Goal: Task Accomplishment & Management: Complete application form

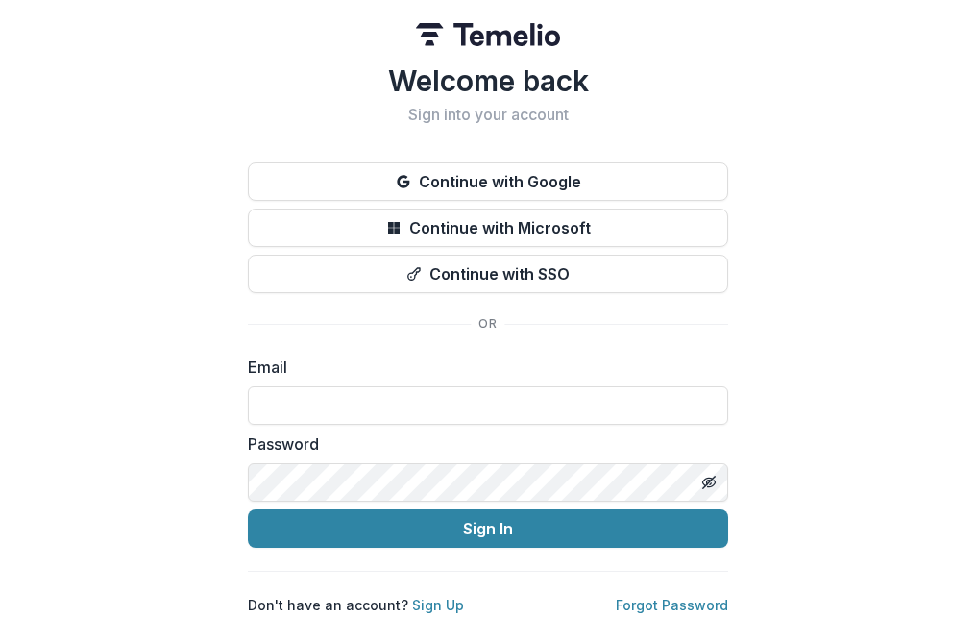
click at [384, 355] on label "Email" at bounding box center [482, 366] width 469 height 23
click at [285, 377] on div "Email" at bounding box center [488, 389] width 480 height 69
click at [331, 364] on label "Email" at bounding box center [482, 366] width 469 height 23
click at [330, 368] on label "Email" at bounding box center [482, 366] width 469 height 23
drag, startPoint x: 330, startPoint y: 368, endPoint x: 339, endPoint y: 413, distance: 46.0
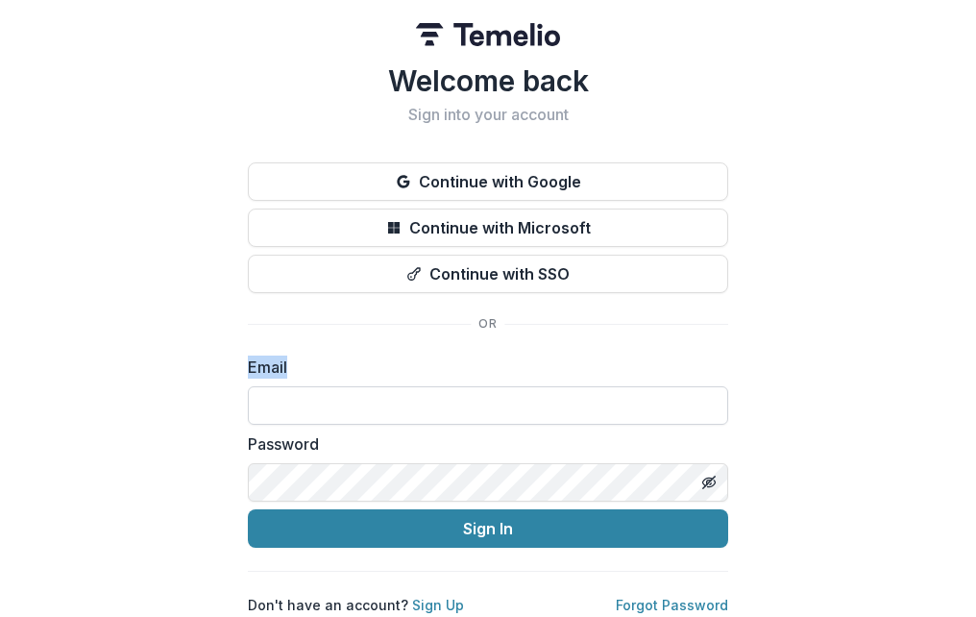
click at [338, 409] on div "Email" at bounding box center [488, 389] width 480 height 69
click at [350, 402] on input at bounding box center [488, 405] width 480 height 38
type input "**********"
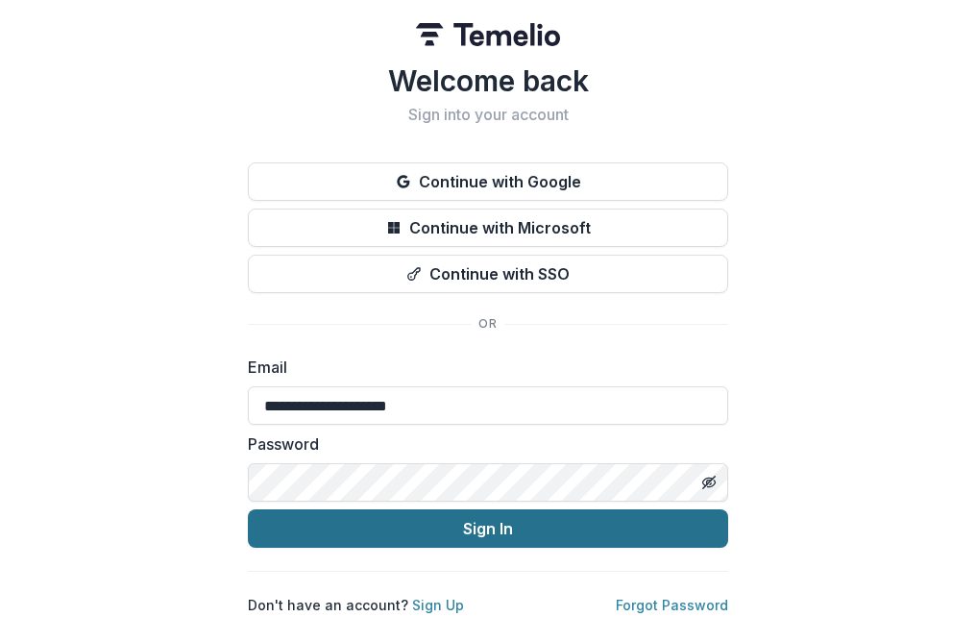
click at [497, 534] on button "Sign In" at bounding box center [488, 528] width 480 height 38
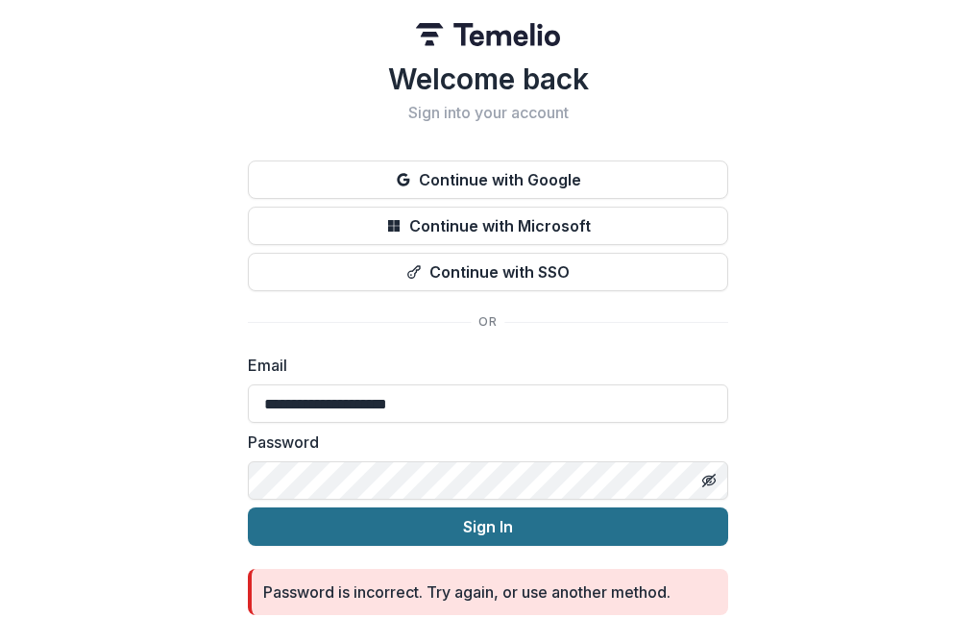
scroll to position [81, 0]
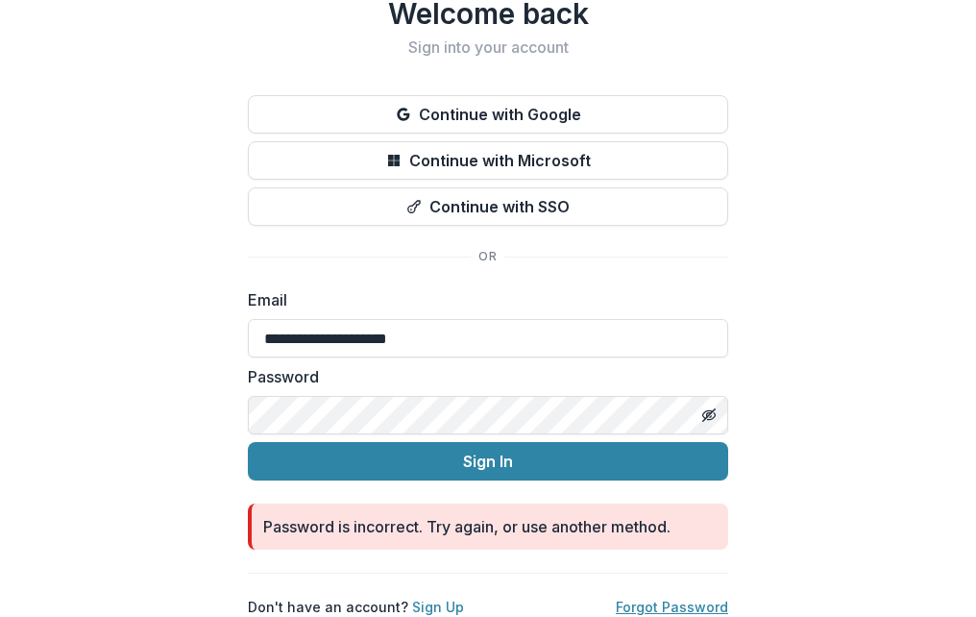
click at [697, 598] on link "Forgot Password" at bounding box center [672, 606] width 112 height 16
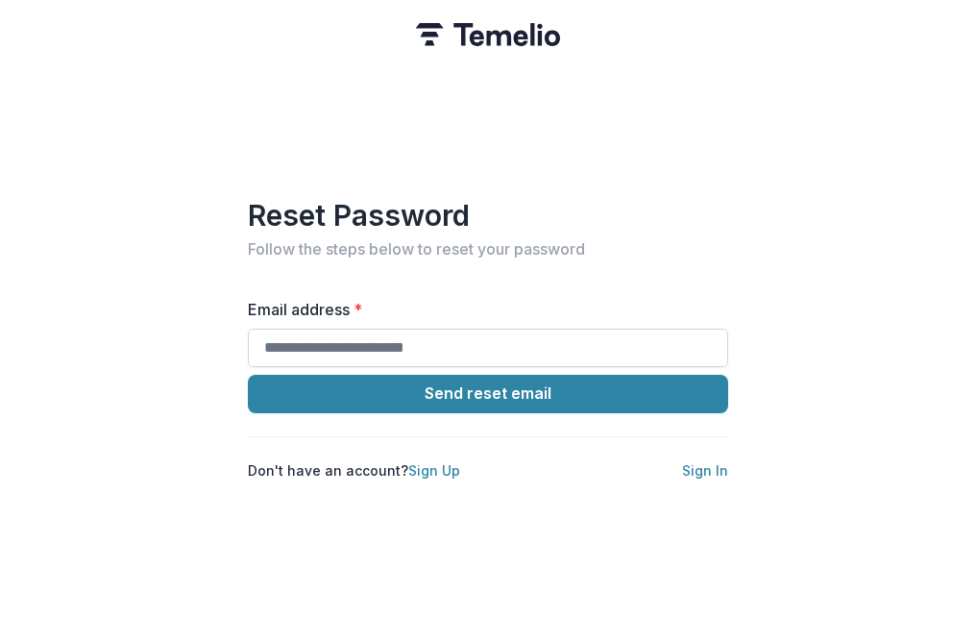
click at [373, 345] on input "Email address *" at bounding box center [488, 347] width 480 height 38
type input "**********"
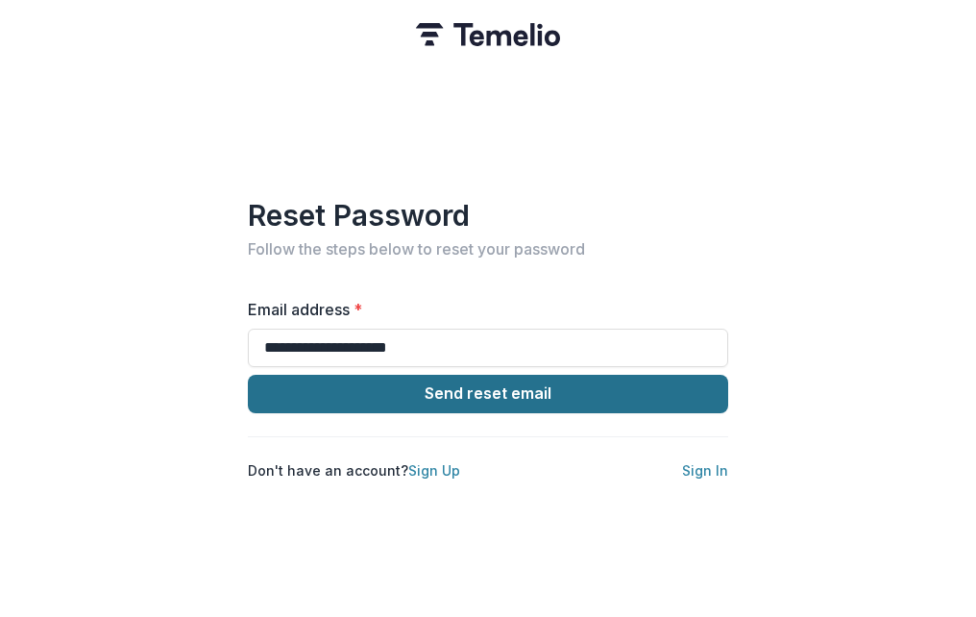
click at [558, 384] on button "Send reset email" at bounding box center [488, 394] width 480 height 38
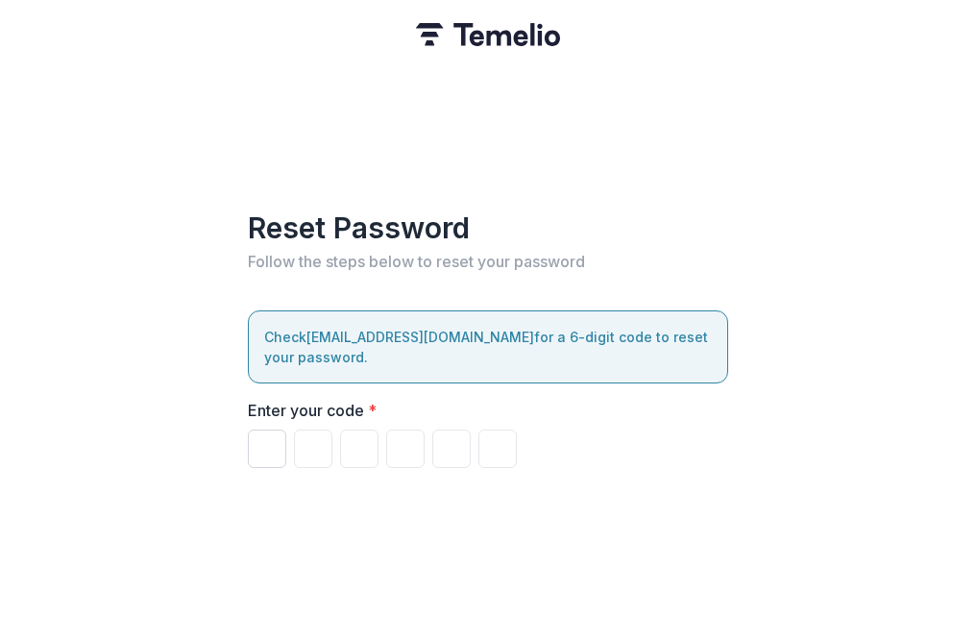
type input "*"
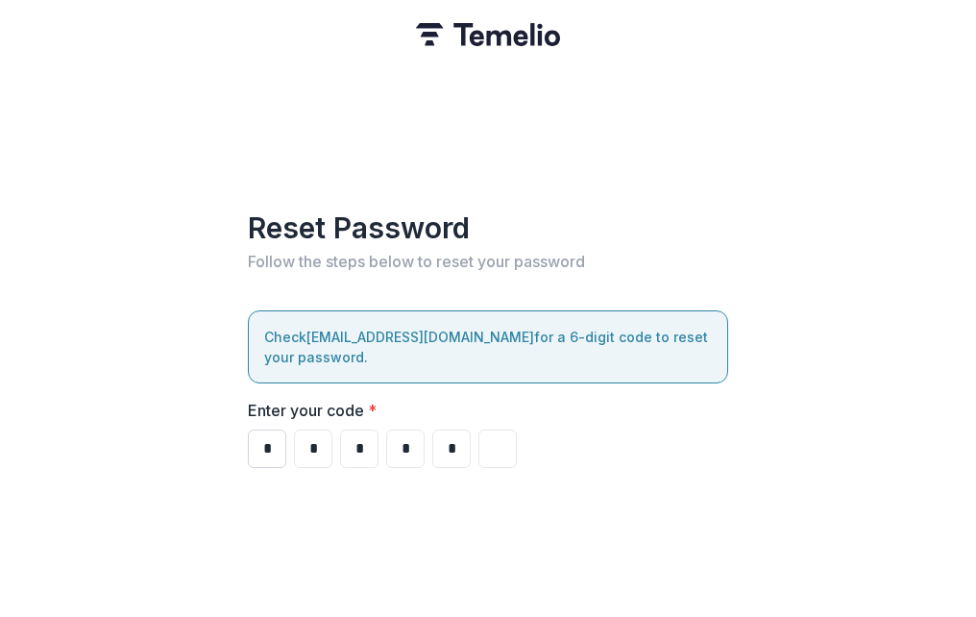
type input "*"
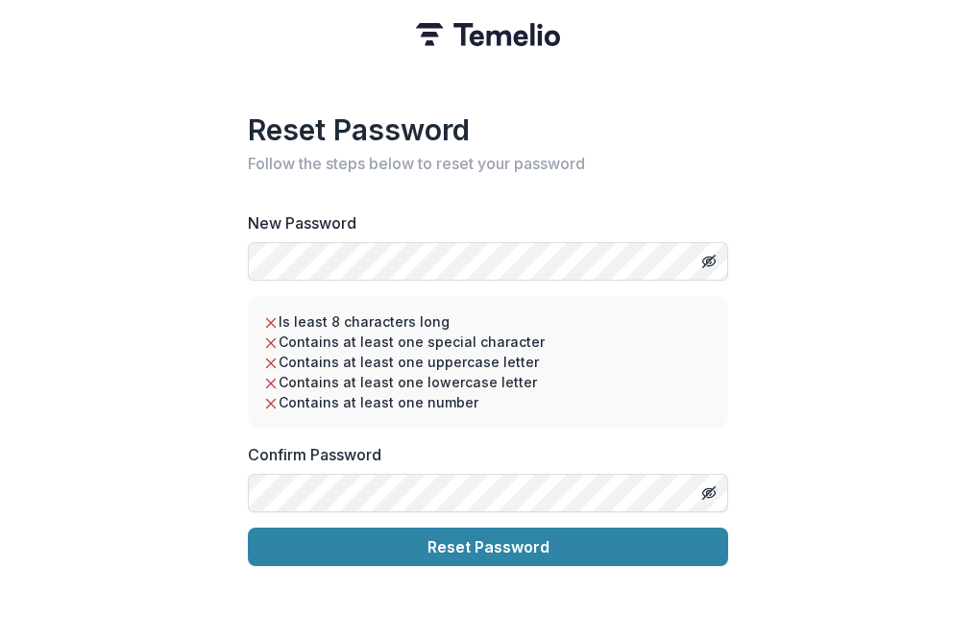
click at [391, 158] on h2 "Follow the steps below to reset your password" at bounding box center [488, 164] width 480 height 18
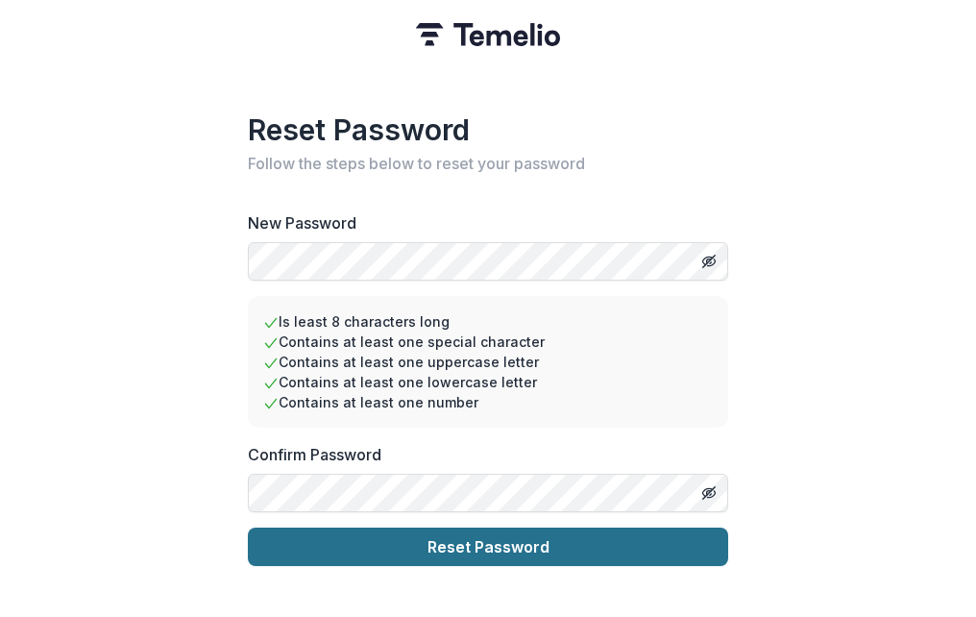
click at [489, 536] on button "Reset Password" at bounding box center [488, 546] width 480 height 38
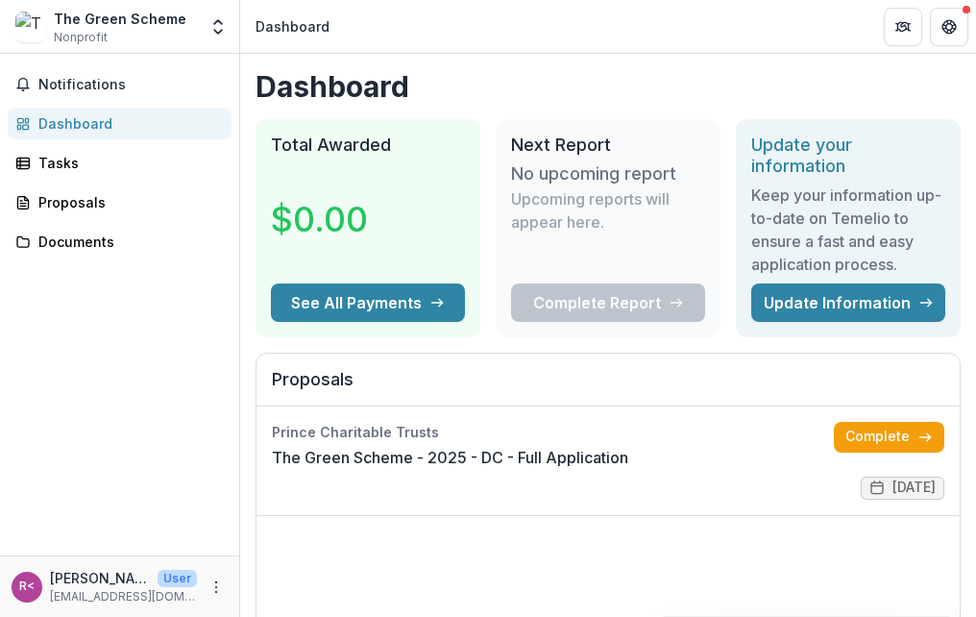
click at [107, 21] on div "The Green Scheme" at bounding box center [120, 19] width 133 height 20
click at [70, 240] on div "Documents" at bounding box center [127, 241] width 178 height 20
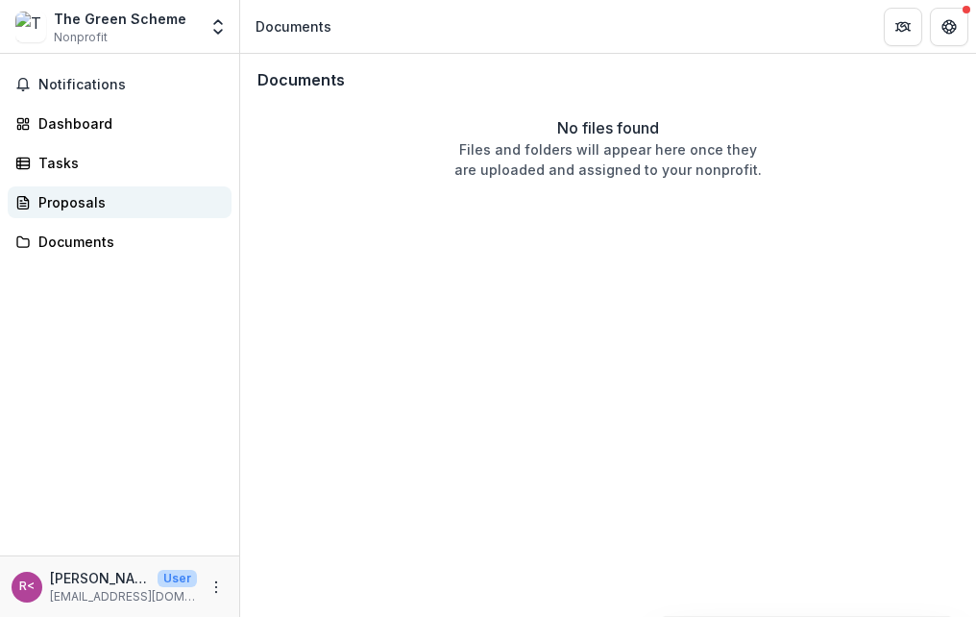
click at [69, 206] on div "Proposals" at bounding box center [127, 202] width 178 height 20
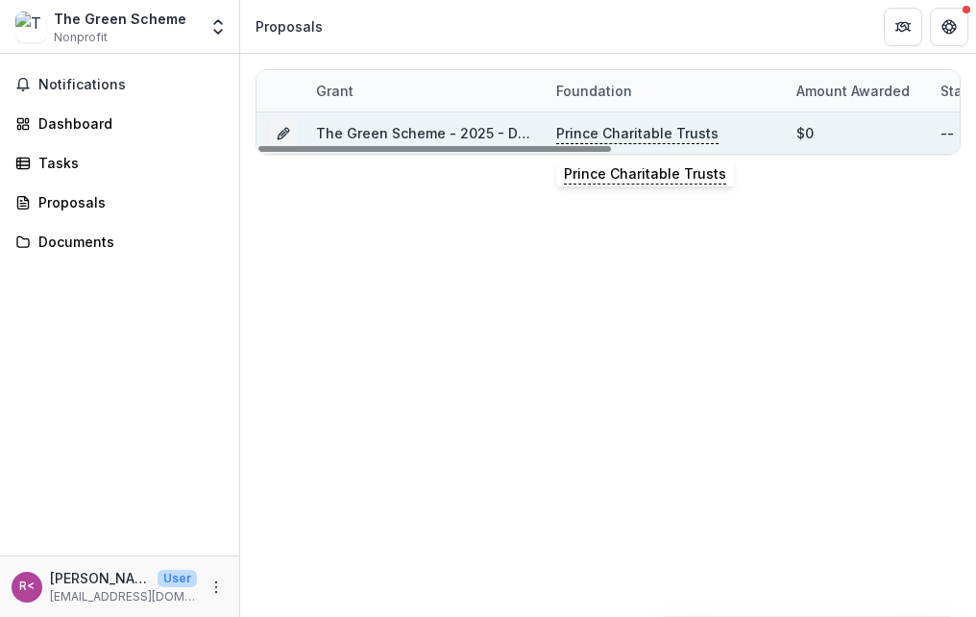
click at [659, 133] on p "Prince Charitable Trusts" at bounding box center [637, 133] width 162 height 21
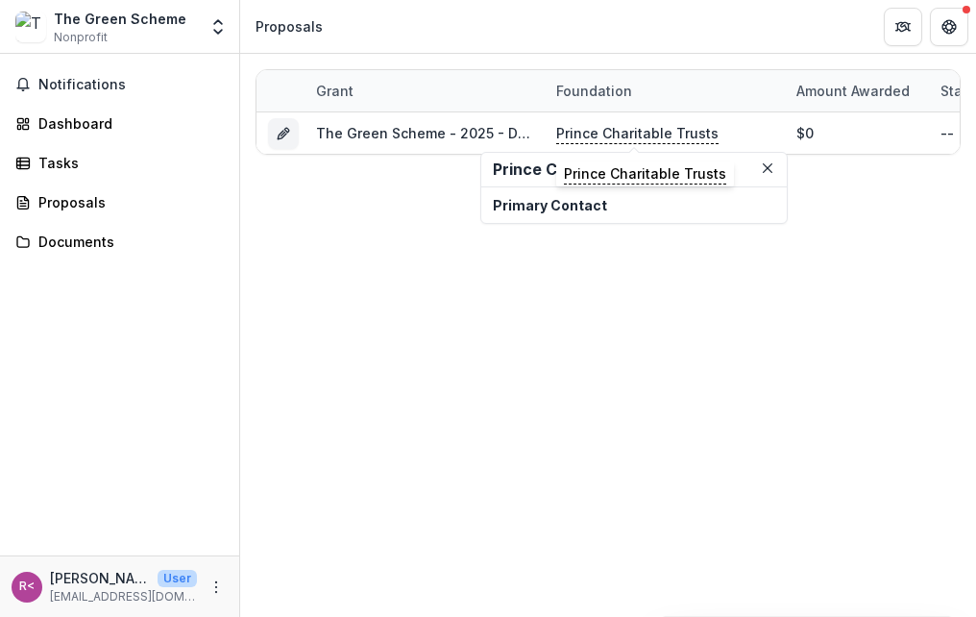
click at [581, 172] on h2 "Prince Charitable Trusts" at bounding box center [634, 169] width 282 height 18
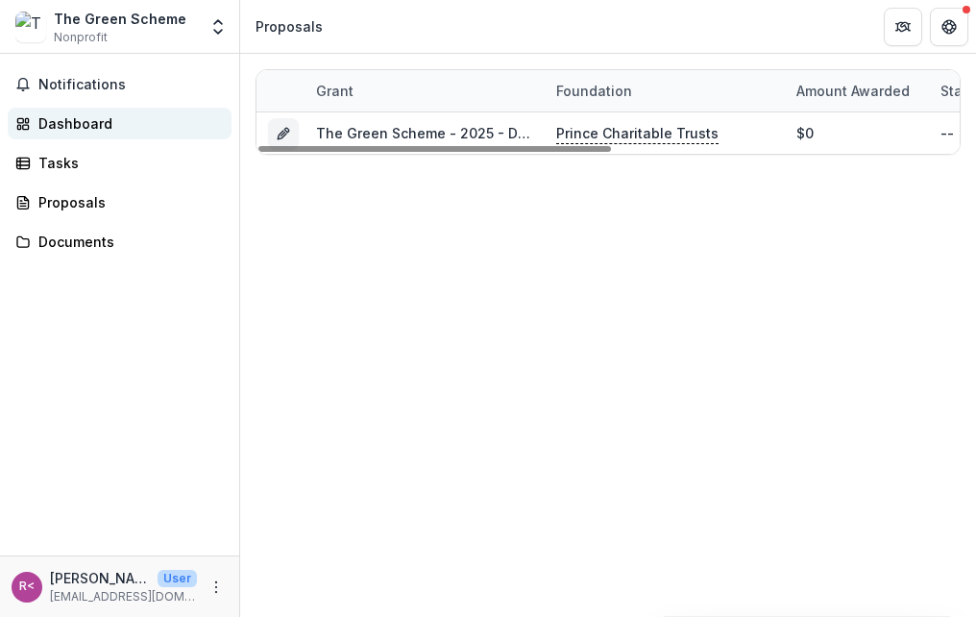
click at [60, 122] on div "Dashboard" at bounding box center [127, 123] width 178 height 20
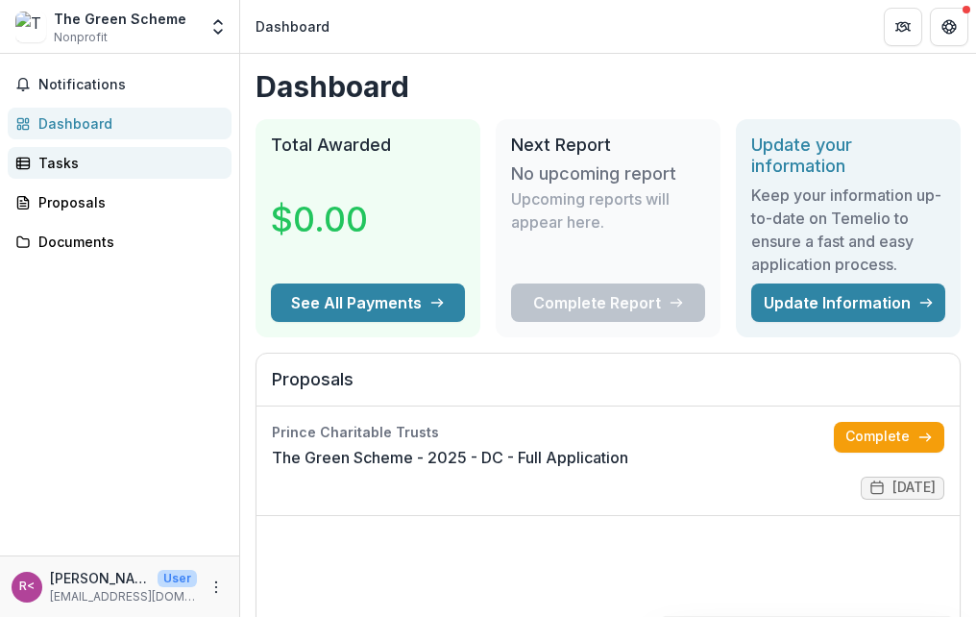
click at [54, 158] on div "Tasks" at bounding box center [127, 163] width 178 height 20
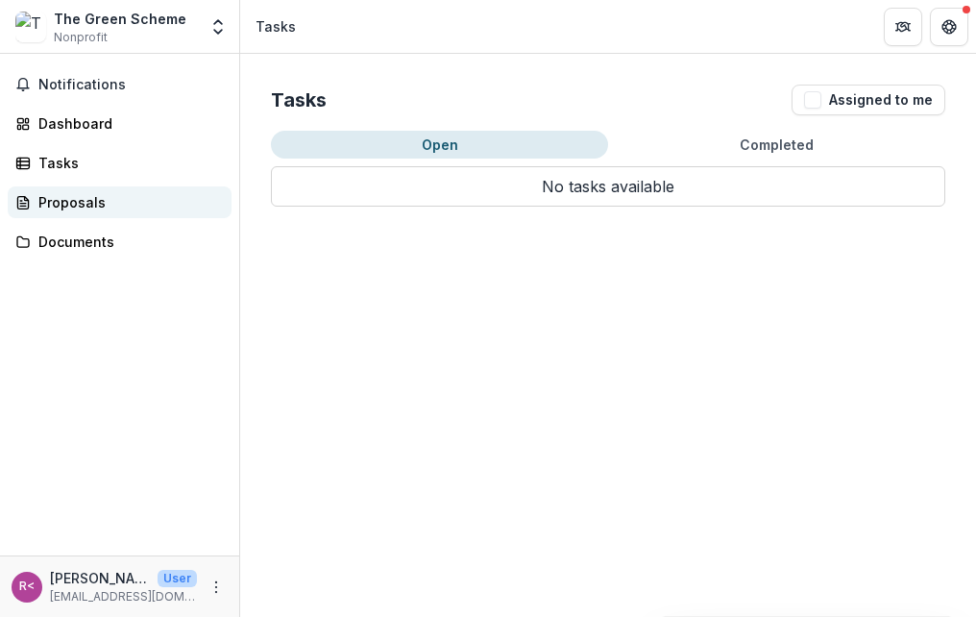
click at [72, 201] on div "Proposals" at bounding box center [127, 202] width 178 height 20
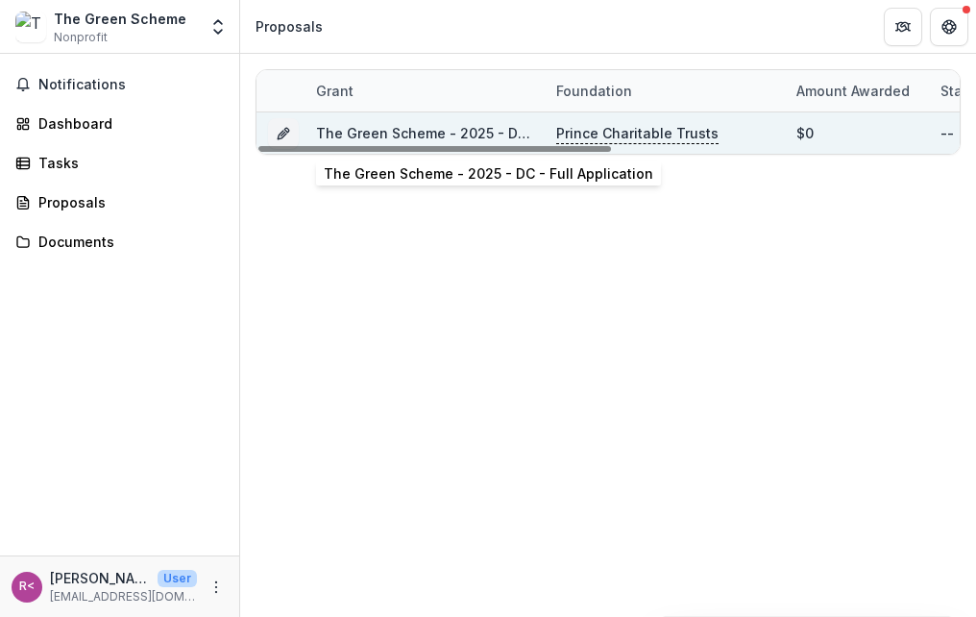
click at [490, 138] on link "The Green Scheme - 2025 - DC - Full Application" at bounding box center [480, 133] width 329 height 16
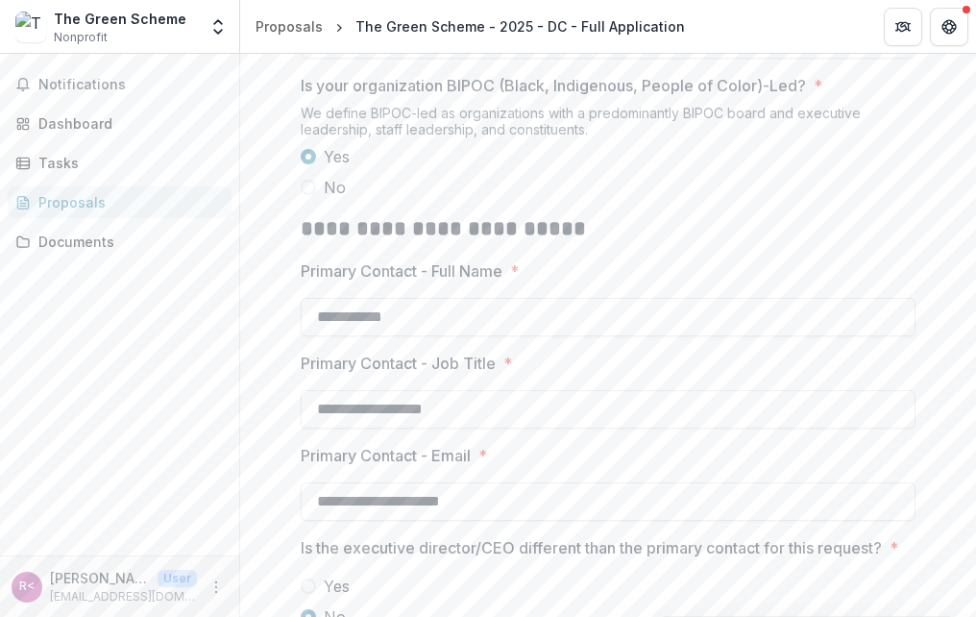
scroll to position [1536, 0]
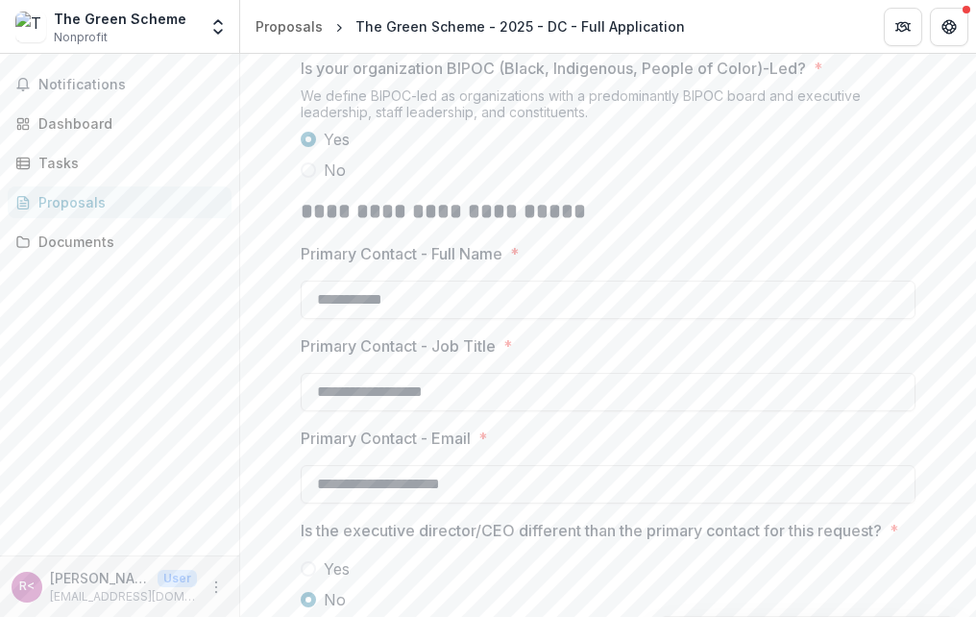
click at [376, 41] on input "**********" at bounding box center [608, 22] width 615 height 38
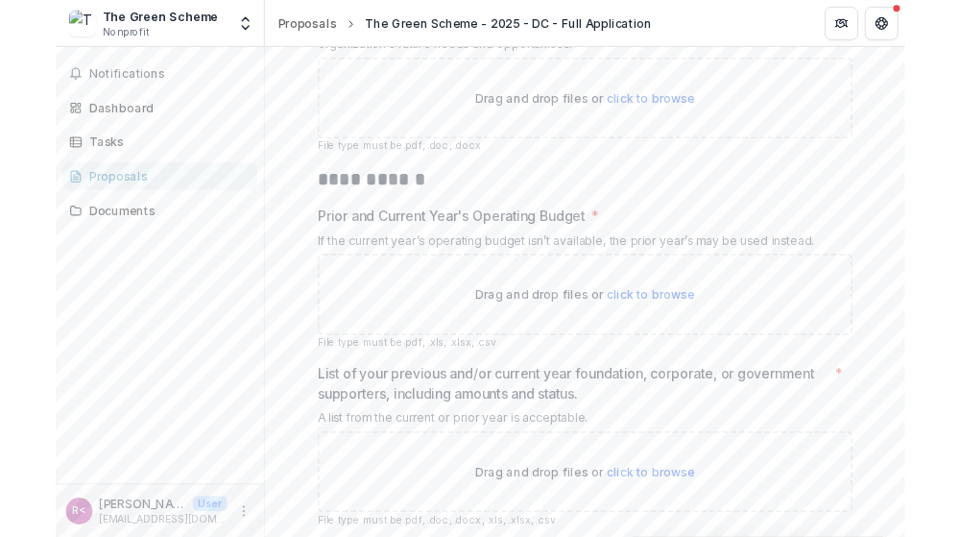
scroll to position [3073, 0]
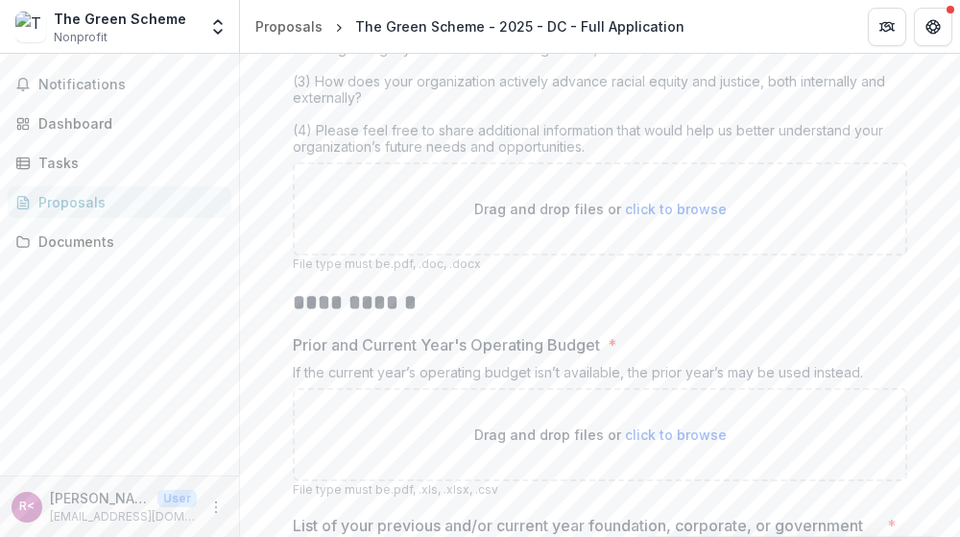
type input "**********"
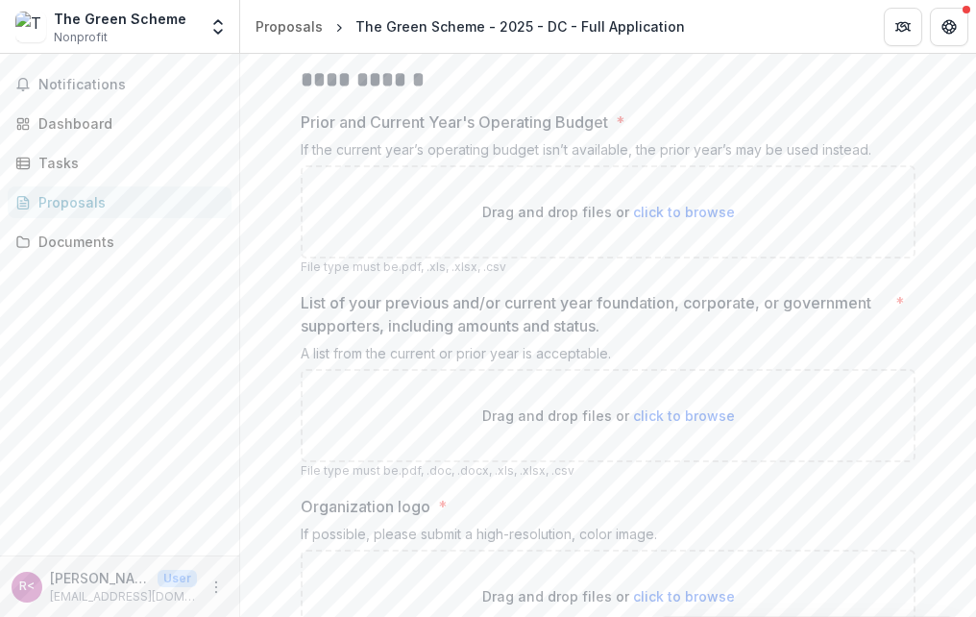
scroll to position [3265, 0]
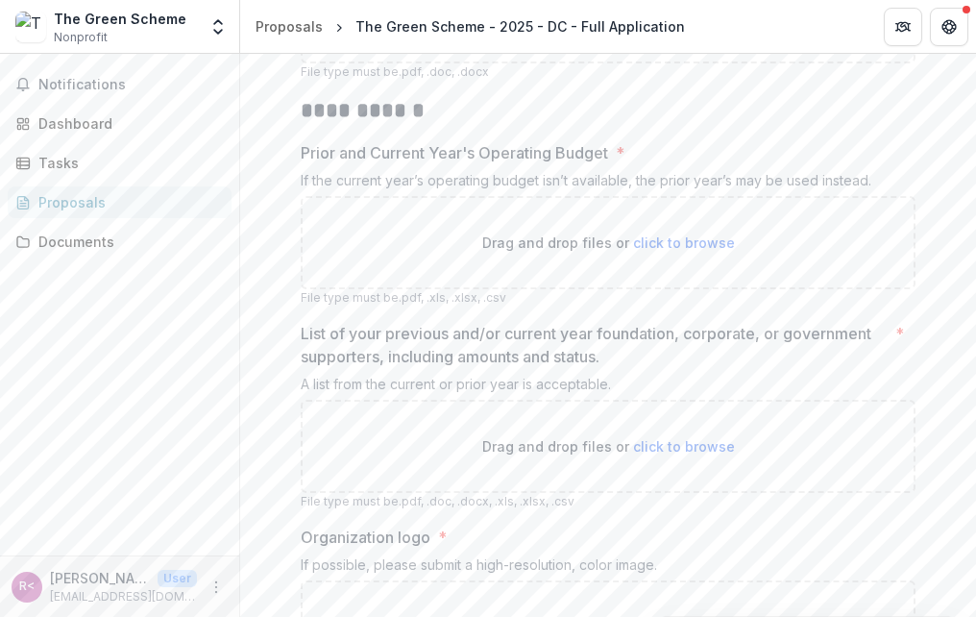
click at [708, 25] on span "click to browse" at bounding box center [684, 17] width 102 height 16
type input "**********"
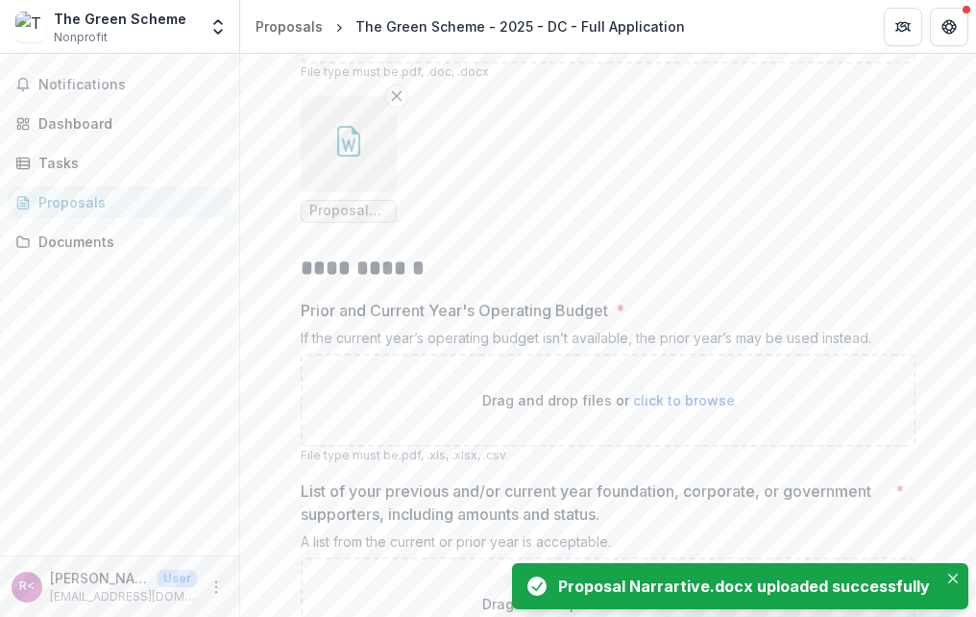
click at [695, 573] on div "Proposal Narrartive.docx uploaded successfully" at bounding box center [740, 586] width 456 height 46
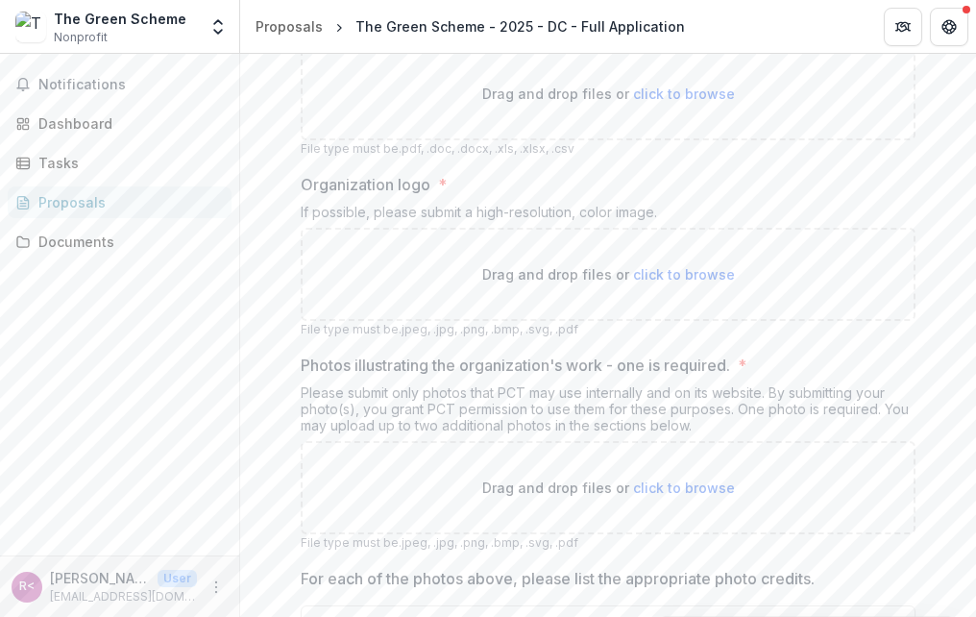
scroll to position [3808, 0]
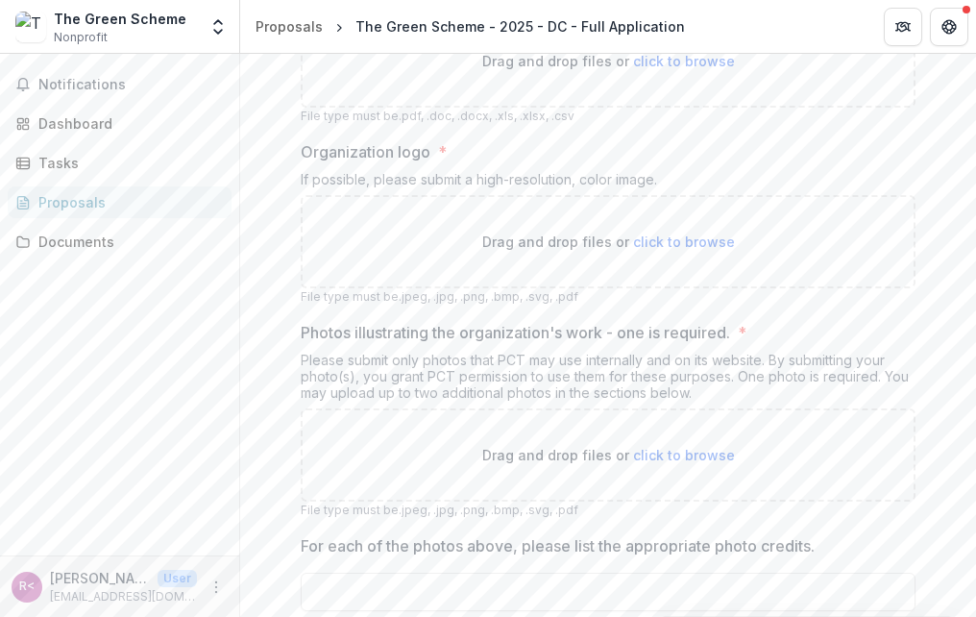
click at [659, 250] on span "click to browse" at bounding box center [684, 241] width 102 height 16
type input "**********"
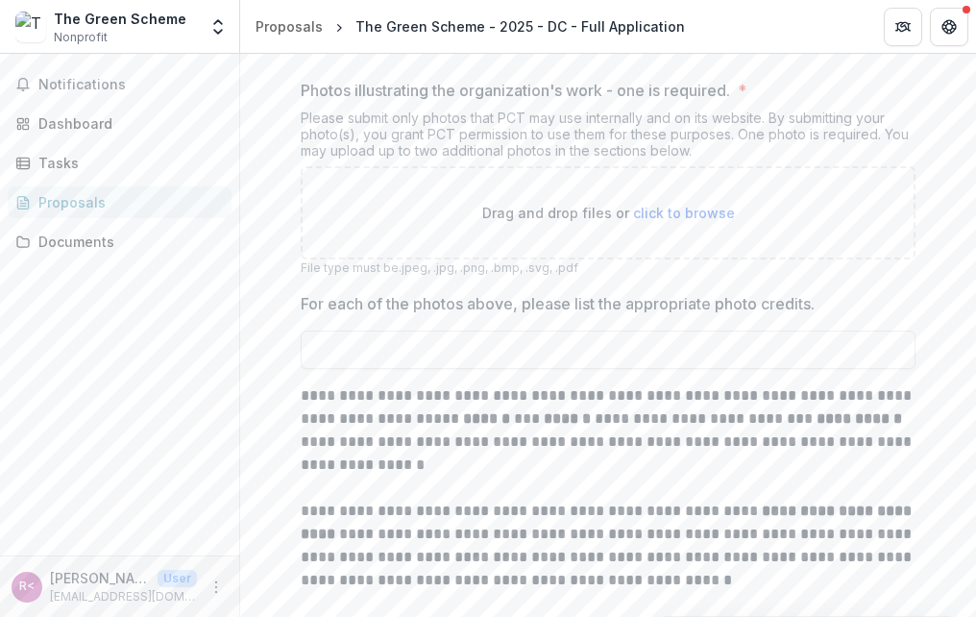
scroll to position [4253, 0]
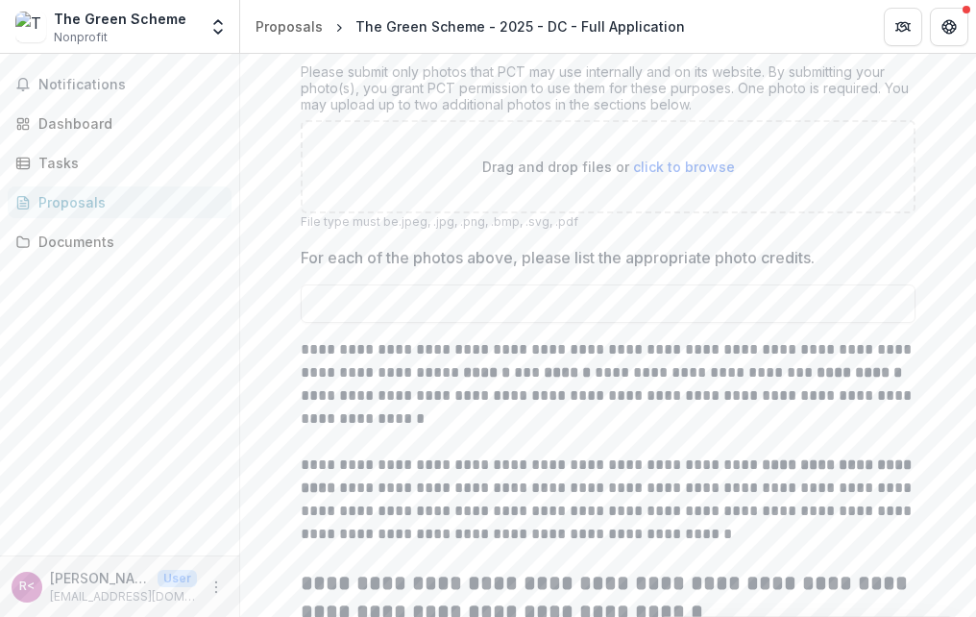
click at [682, 175] on span "click to browse" at bounding box center [684, 166] width 102 height 16
click at [691, 175] on span "click to browse" at bounding box center [684, 166] width 102 height 16
type input "**********"
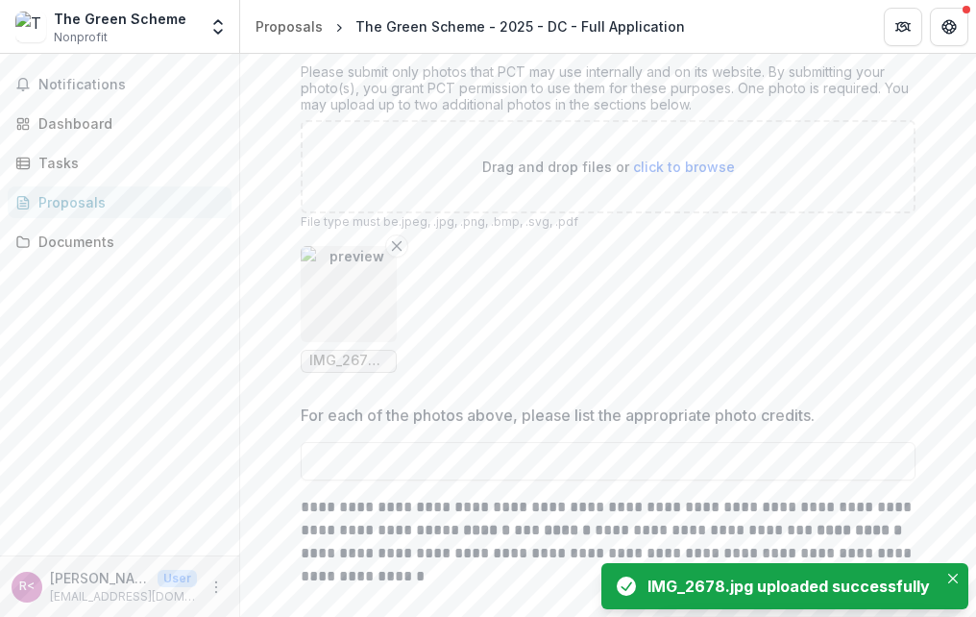
click at [687, 175] on span "click to browse" at bounding box center [684, 166] width 102 height 16
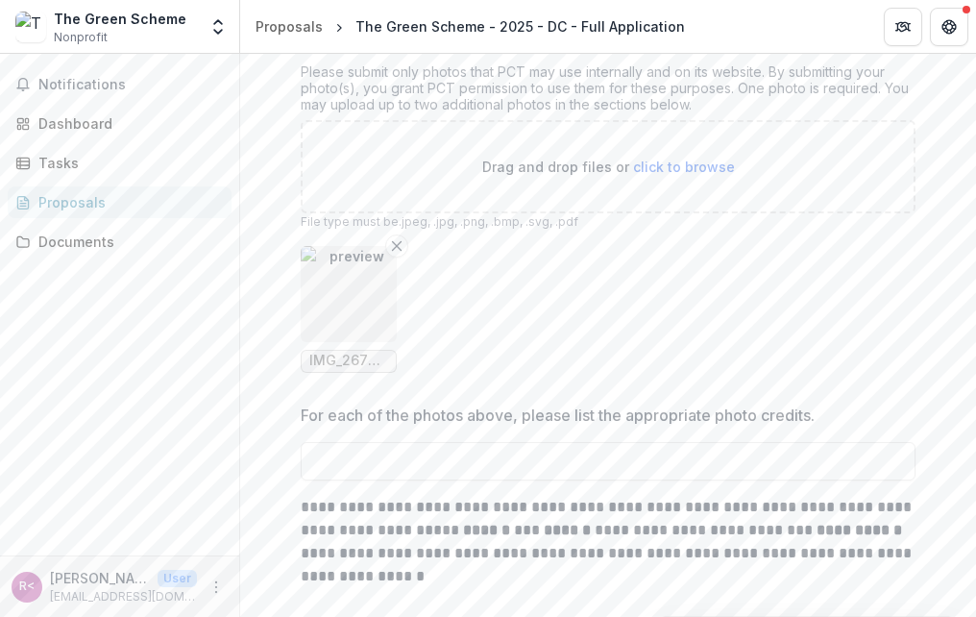
type input "**********"
click at [649, 175] on span "click to browse" at bounding box center [684, 166] width 102 height 16
type input "**********"
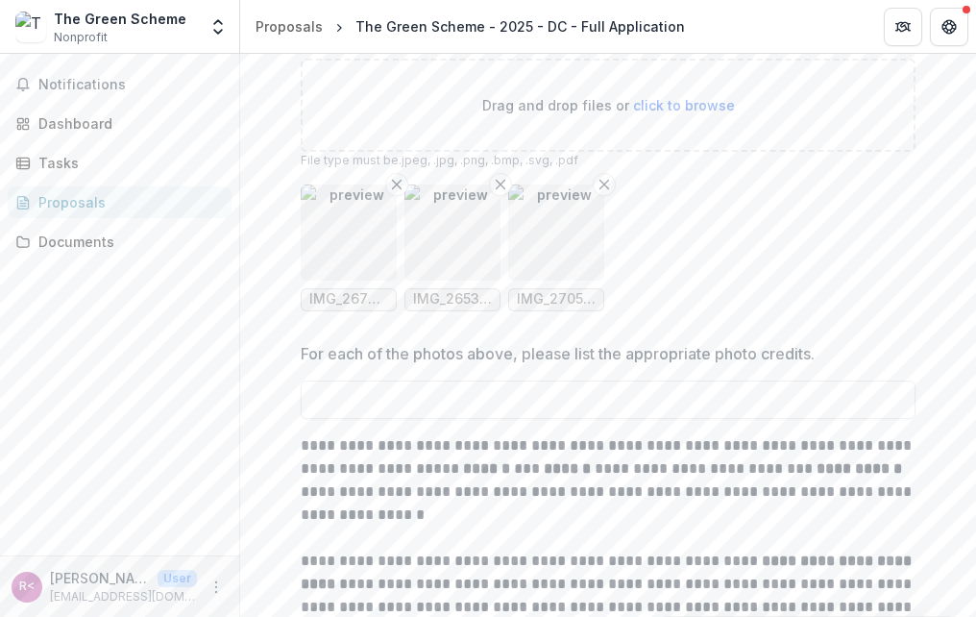
scroll to position [4507, 0]
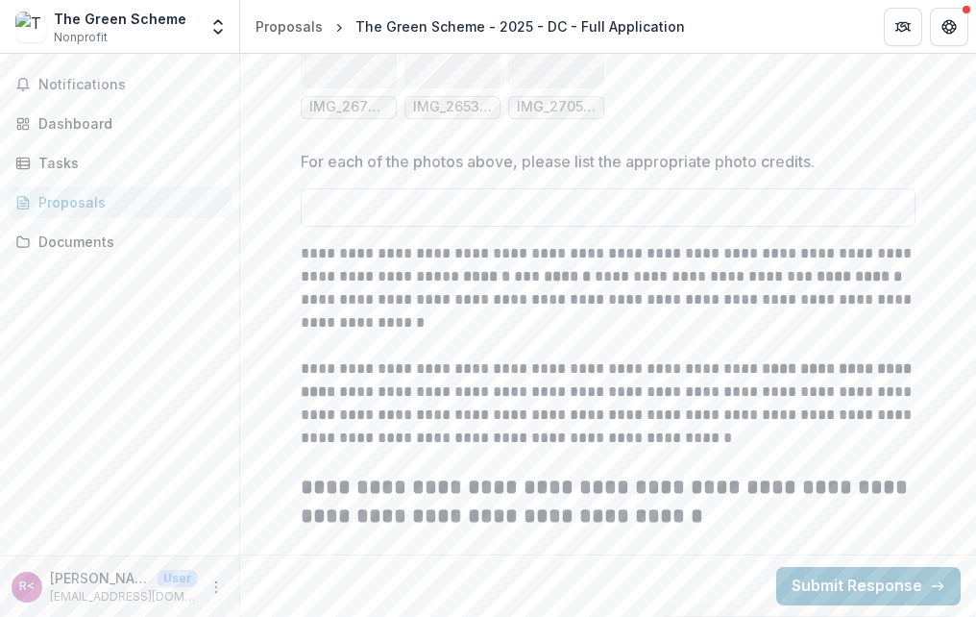
click at [564, 227] on input "For each of the photos above, please list the appropriate photo credits." at bounding box center [608, 207] width 615 height 38
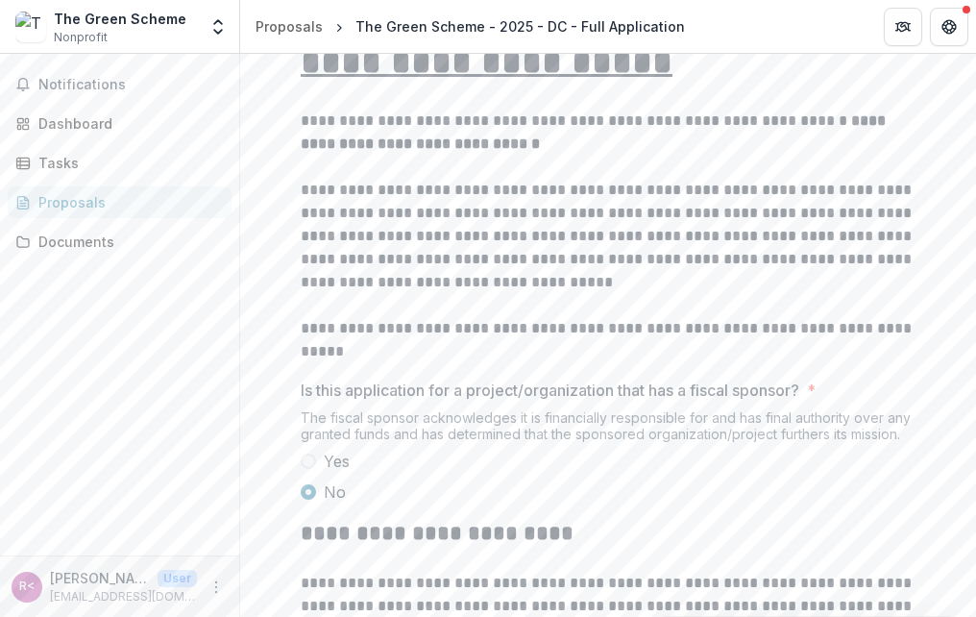
scroll to position [96, 0]
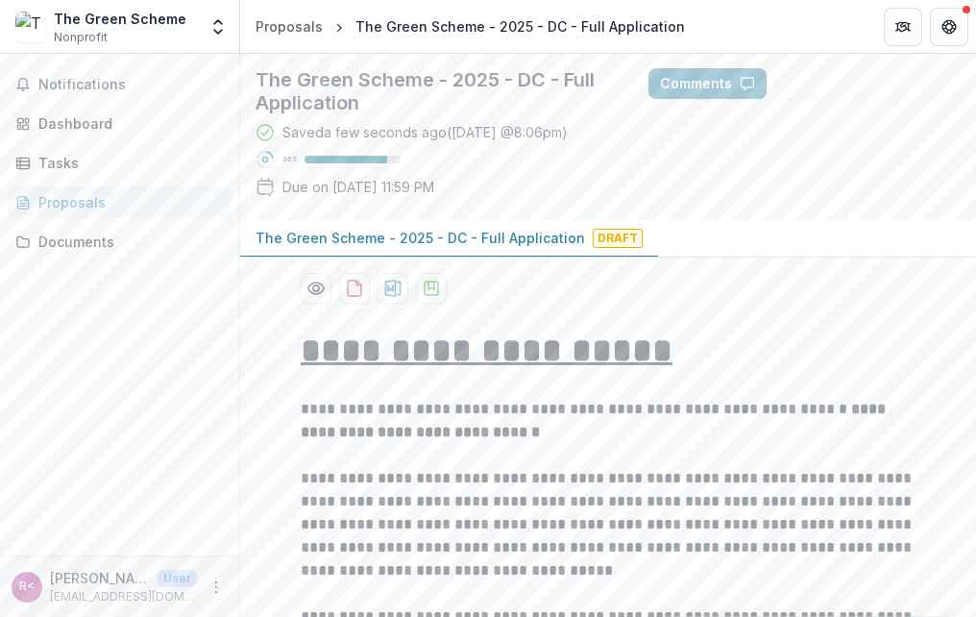
type input "**********"
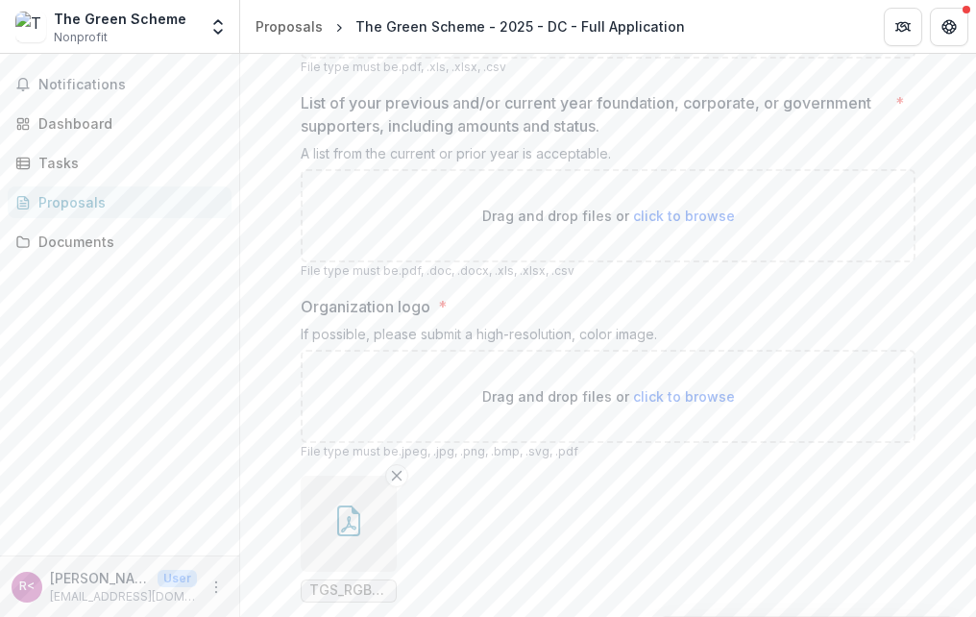
scroll to position [3546, 0]
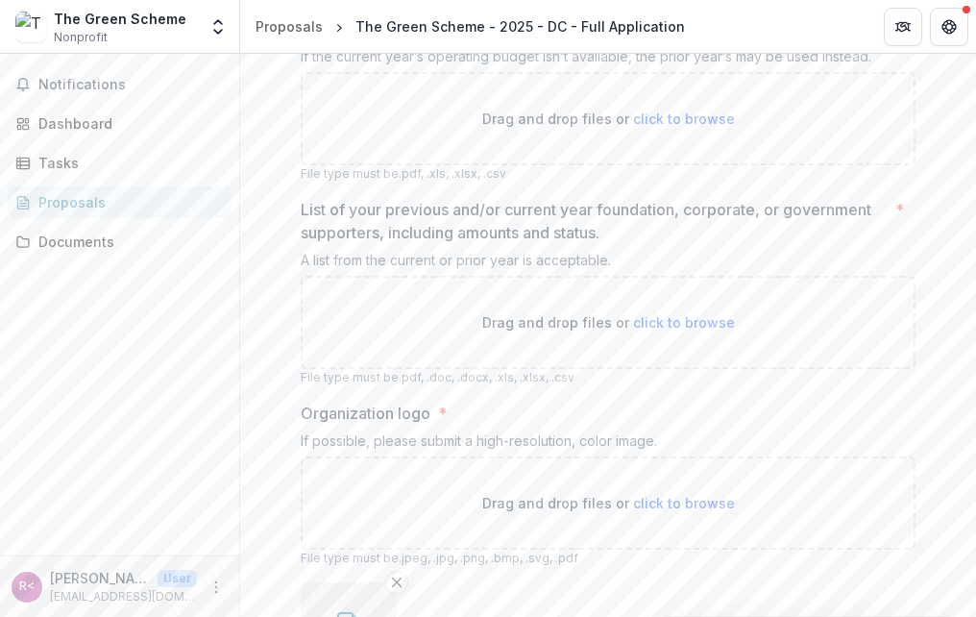
click at [692, 127] on span "click to browse" at bounding box center [684, 118] width 102 height 16
type input "**********"
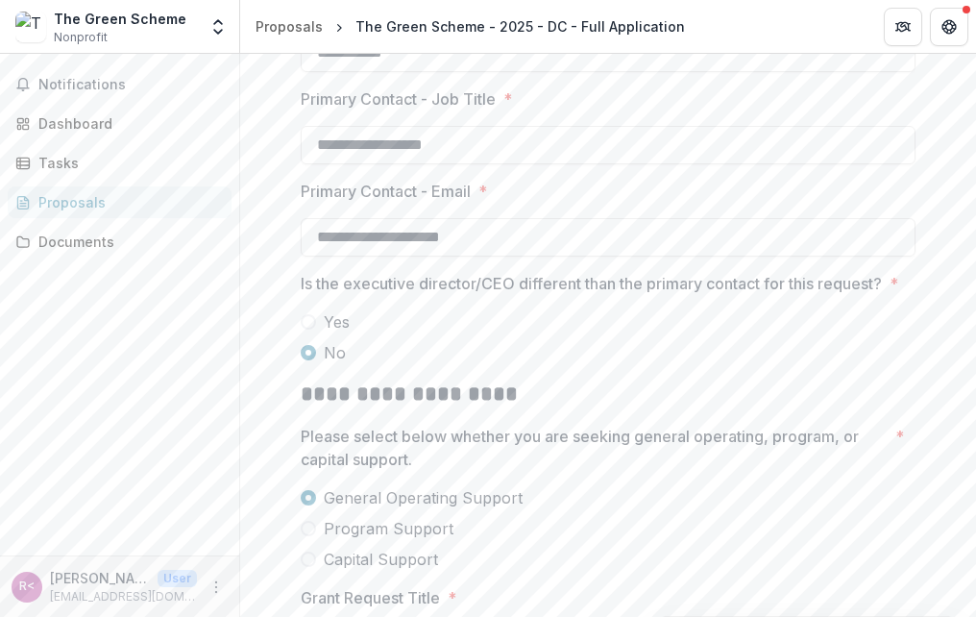
scroll to position [1921, 0]
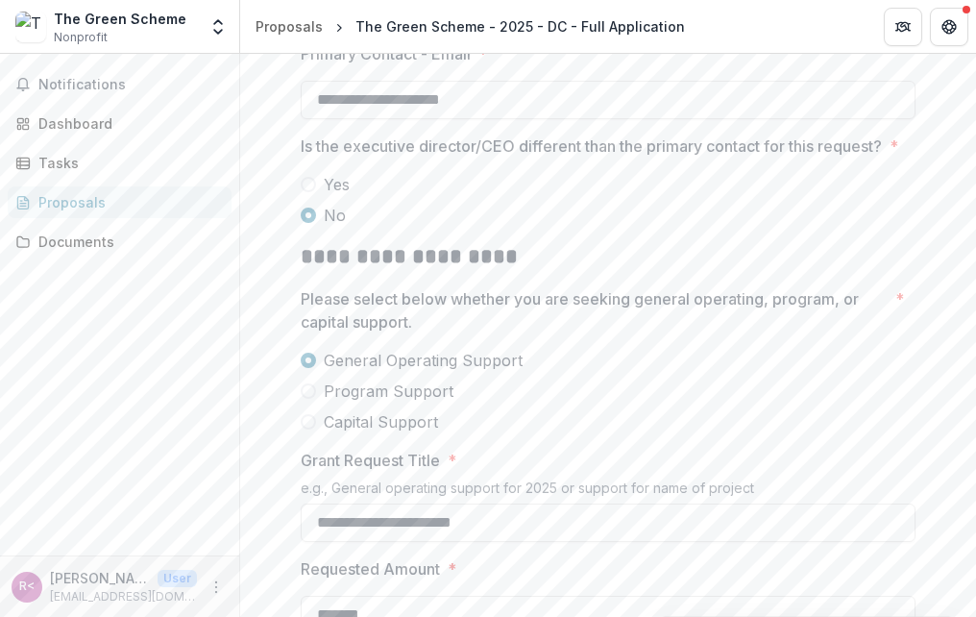
drag, startPoint x: 564, startPoint y: 386, endPoint x: 576, endPoint y: 401, distance: 19.8
click at [576, 227] on label "No" at bounding box center [608, 215] width 615 height 23
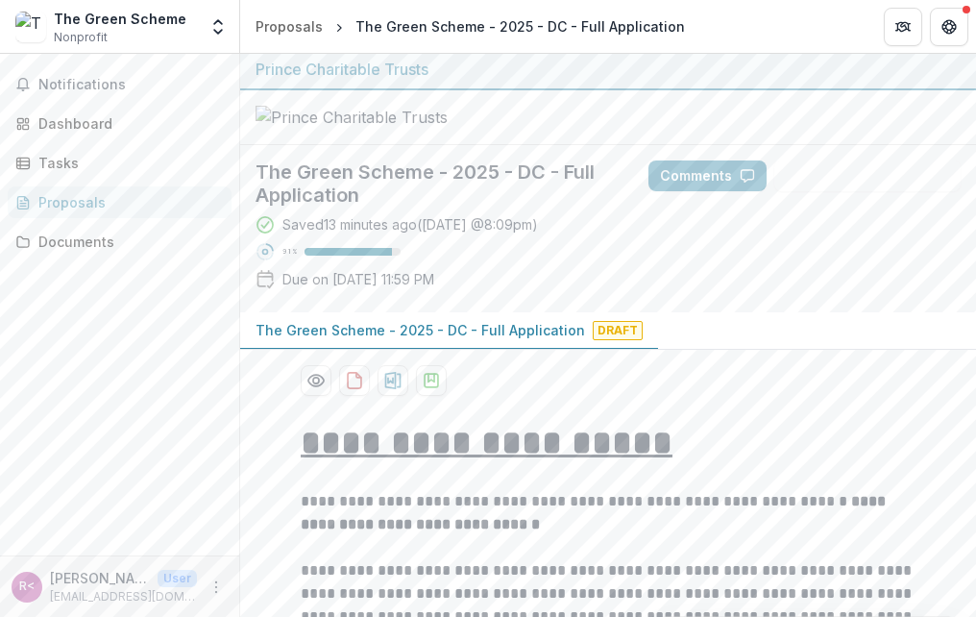
scroll to position [0, 0]
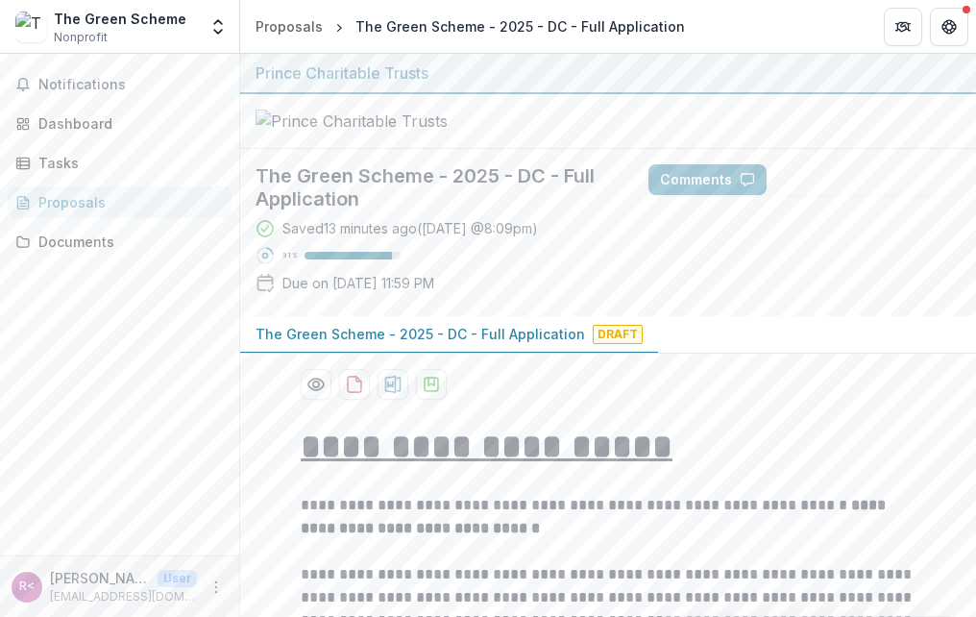
drag, startPoint x: 500, startPoint y: 299, endPoint x: 120, endPoint y: 489, distance: 425.2
click at [117, 493] on div "Notifications Dashboard Tasks Proposals Documents" at bounding box center [119, 304] width 239 height 501
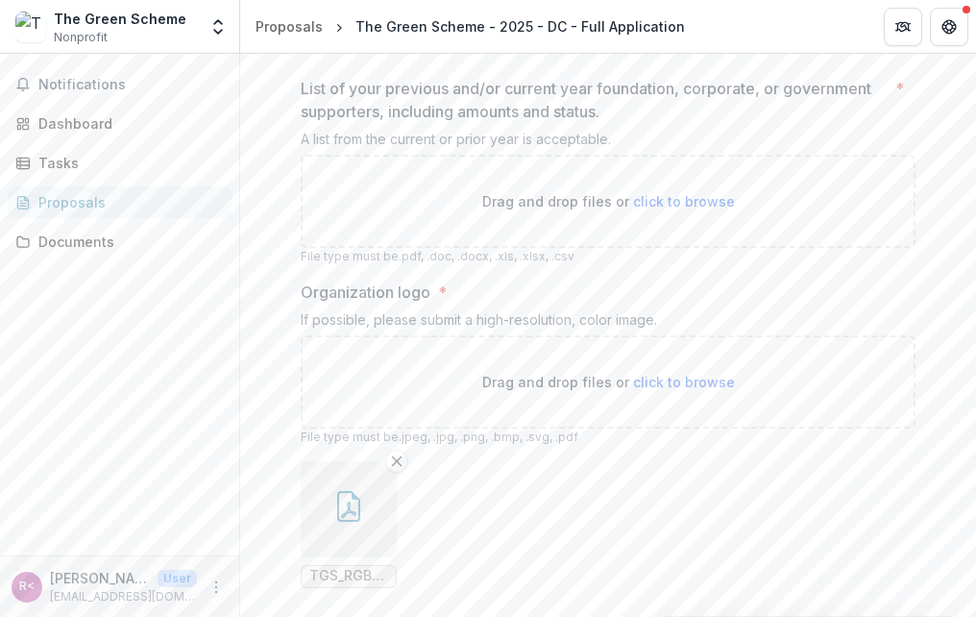
scroll to position [3896, 0]
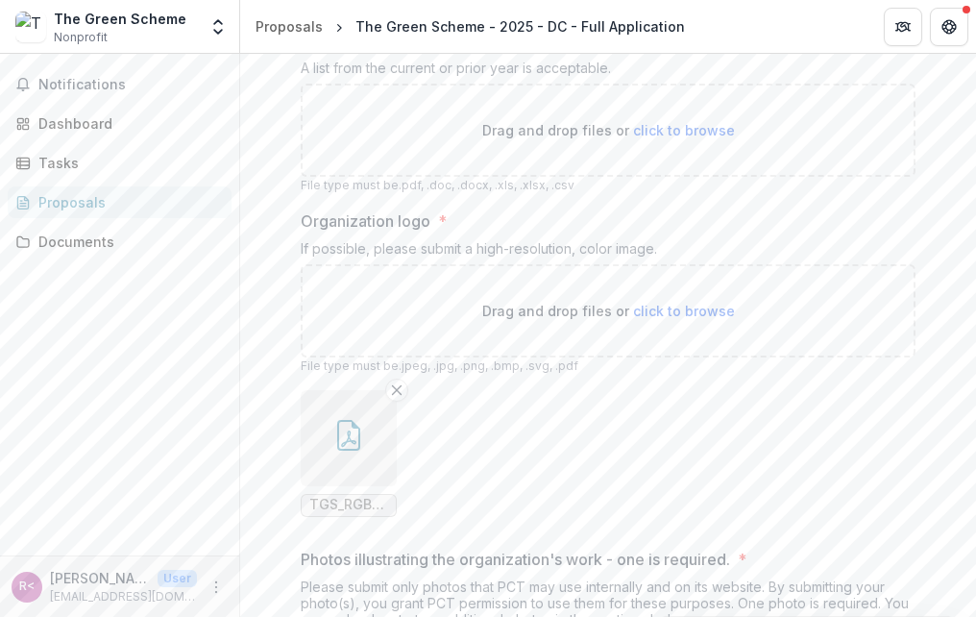
click at [648, 138] on span "click to browse" at bounding box center [684, 130] width 102 height 16
click at [646, 138] on span "click to browse" at bounding box center [684, 130] width 102 height 16
click at [669, 138] on span "click to browse" at bounding box center [684, 130] width 102 height 16
type input "**********"
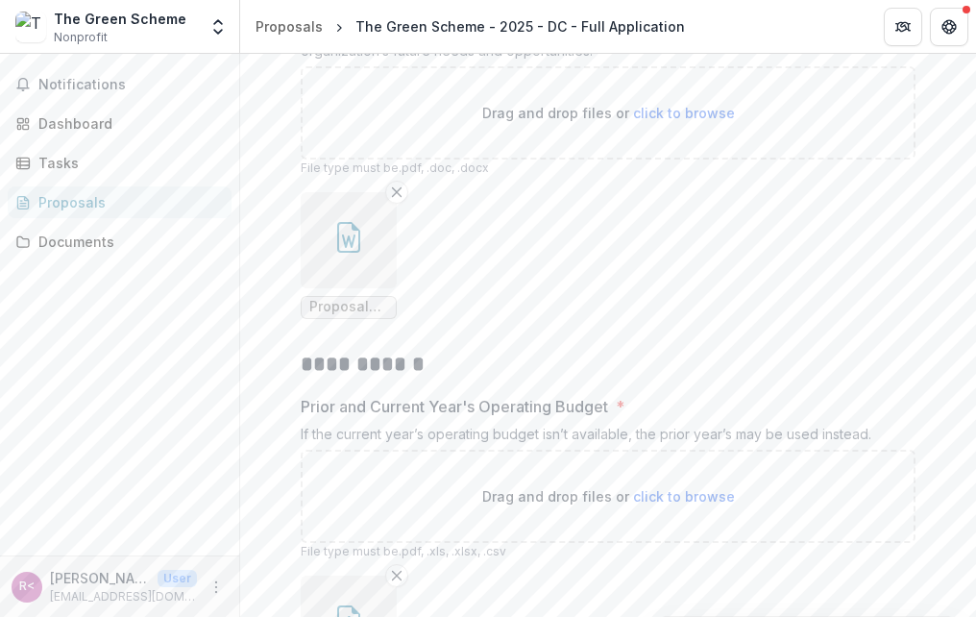
scroll to position [3073, 0]
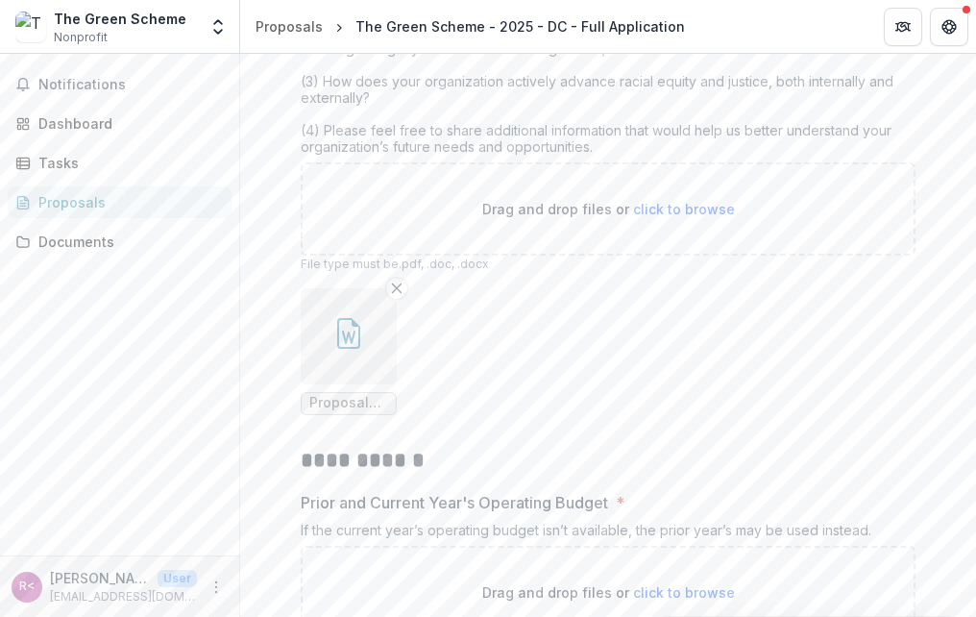
click at [356, 349] on icon "button" at bounding box center [348, 333] width 23 height 31
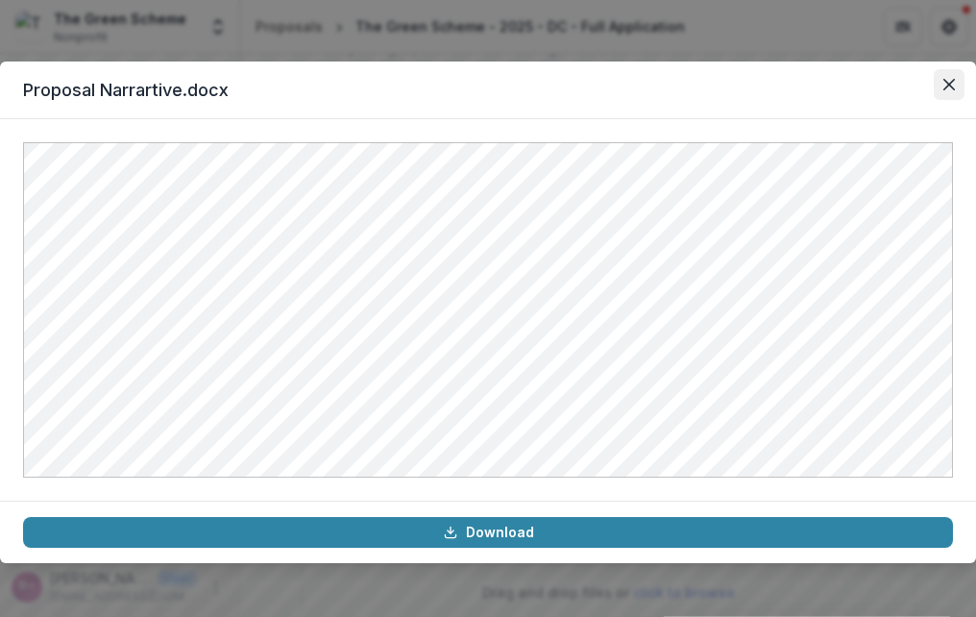
click at [946, 82] on icon "Close" at bounding box center [949, 85] width 12 height 12
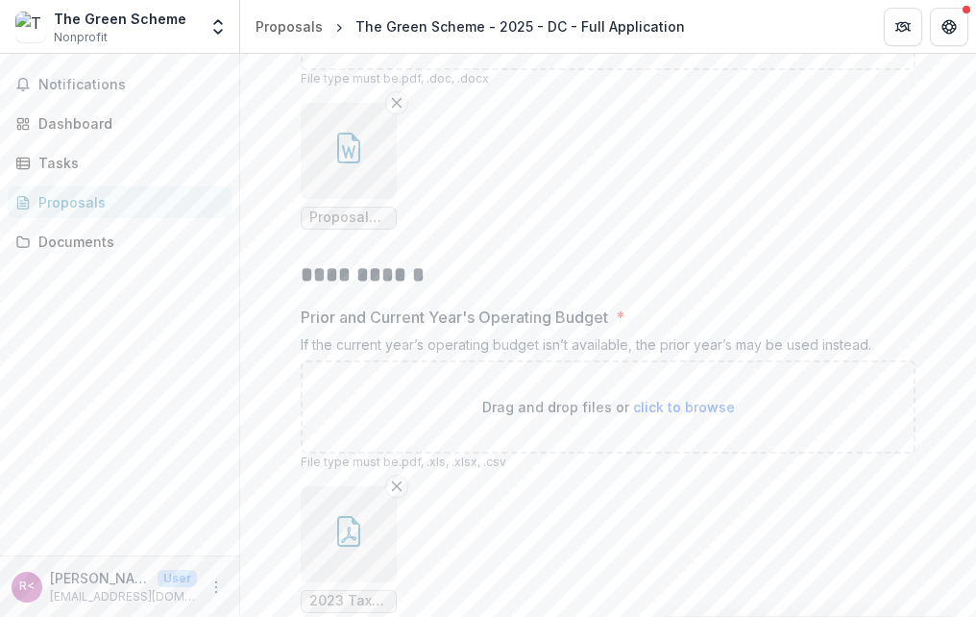
scroll to position [3265, 0]
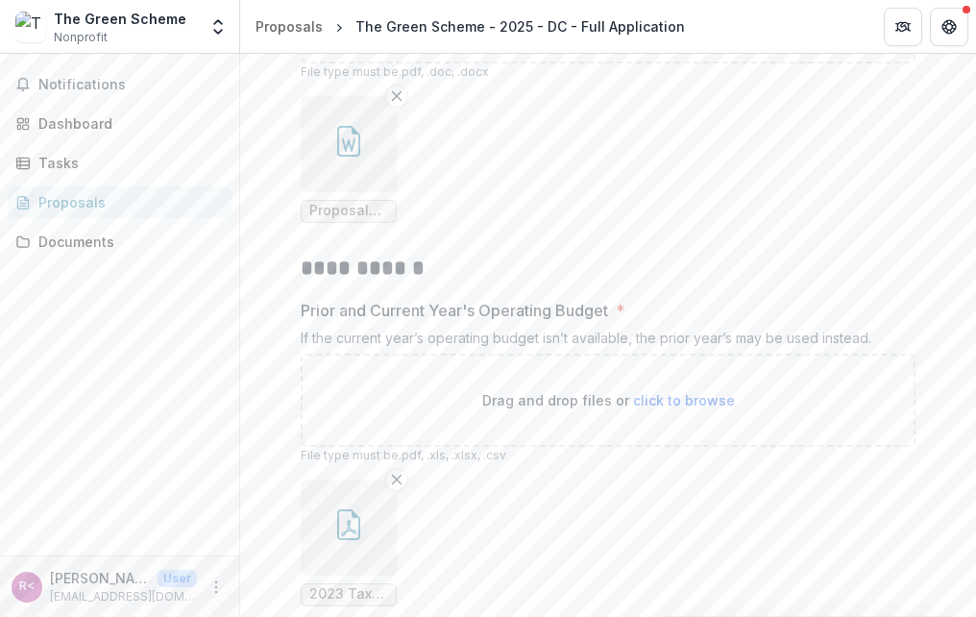
click at [692, 25] on span "click to browse" at bounding box center [684, 17] width 102 height 16
type input "**********"
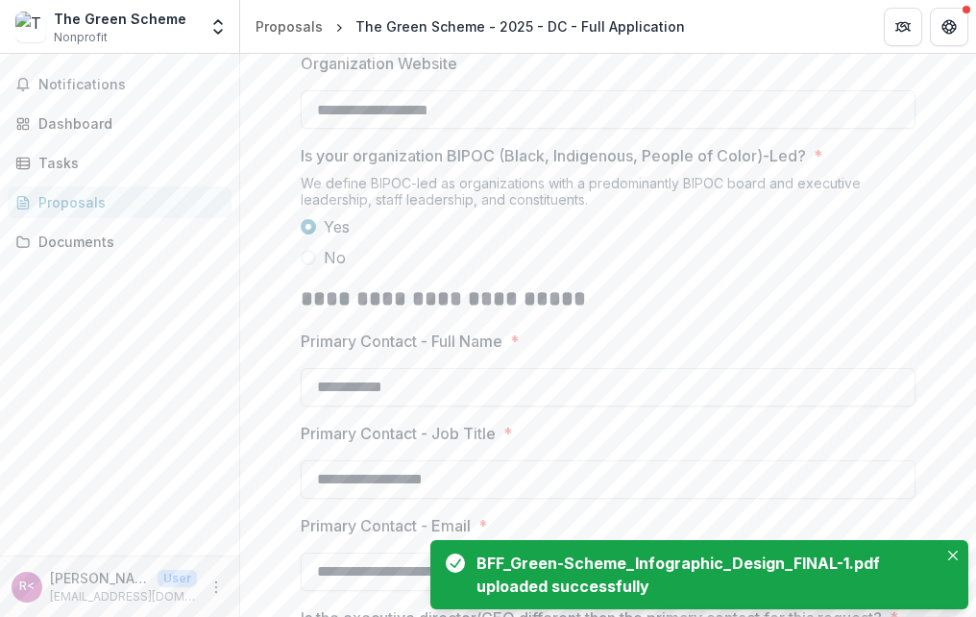
scroll to position [1440, 0]
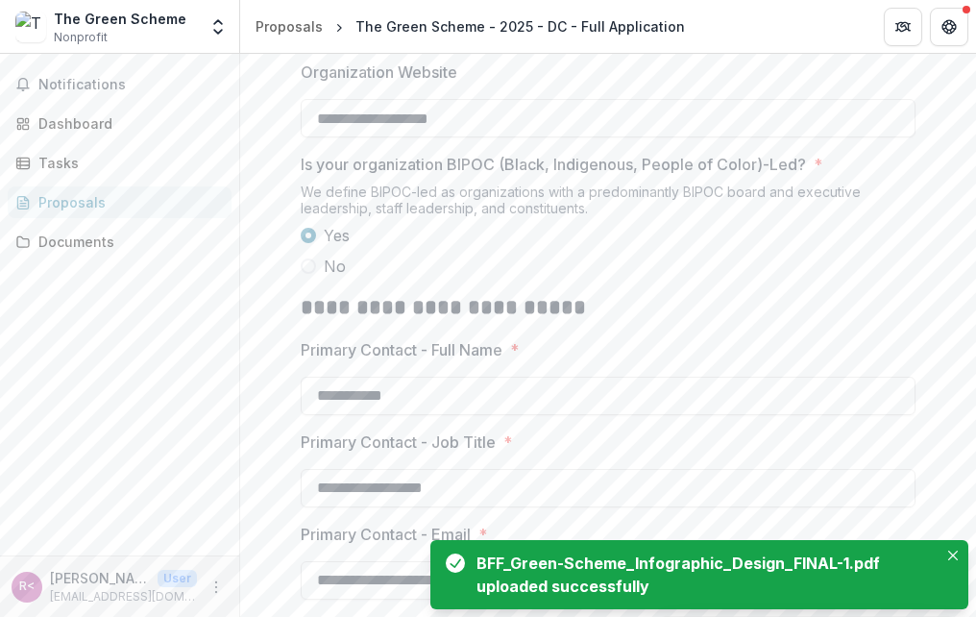
drag, startPoint x: 784, startPoint y: 403, endPoint x: 781, endPoint y: 462, distance: 58.6
click at [781, 323] on h2 "**********" at bounding box center [608, 308] width 615 height 30
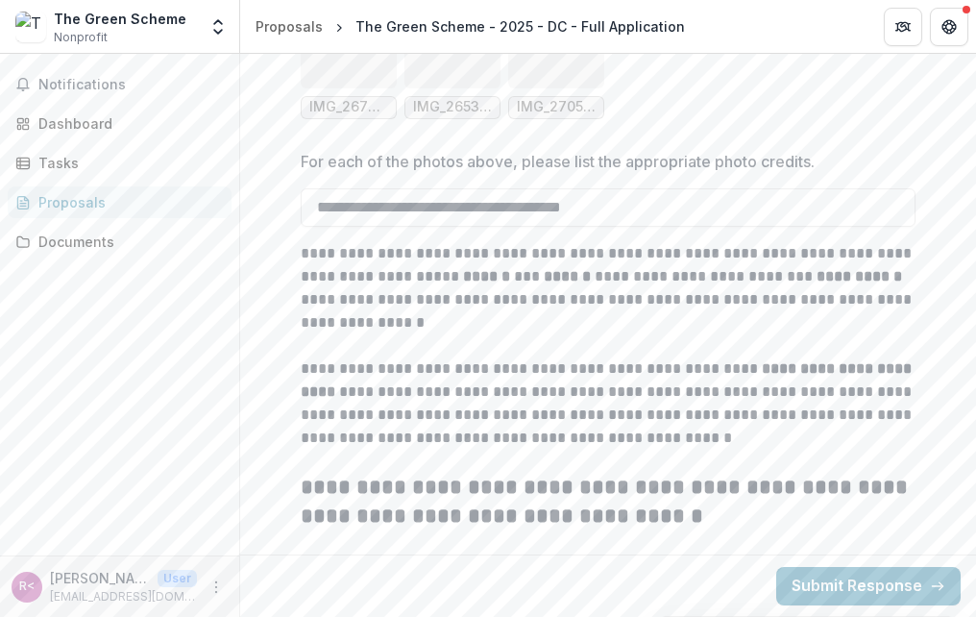
scroll to position [5014, 0]
click at [827, 585] on button "Submit Response" at bounding box center [868, 586] width 184 height 38
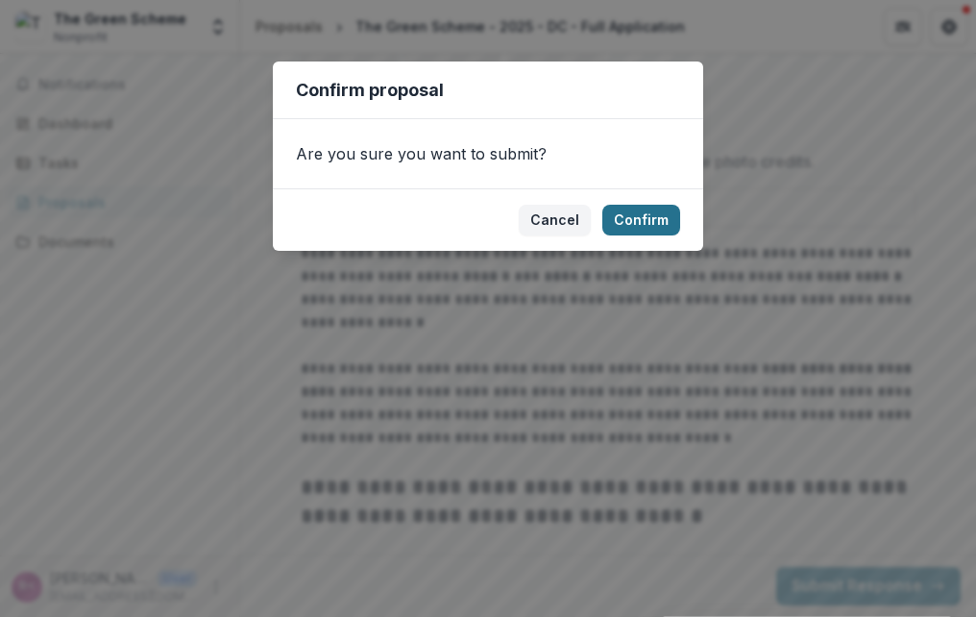
click at [644, 212] on button "Confirm" at bounding box center [641, 220] width 78 height 31
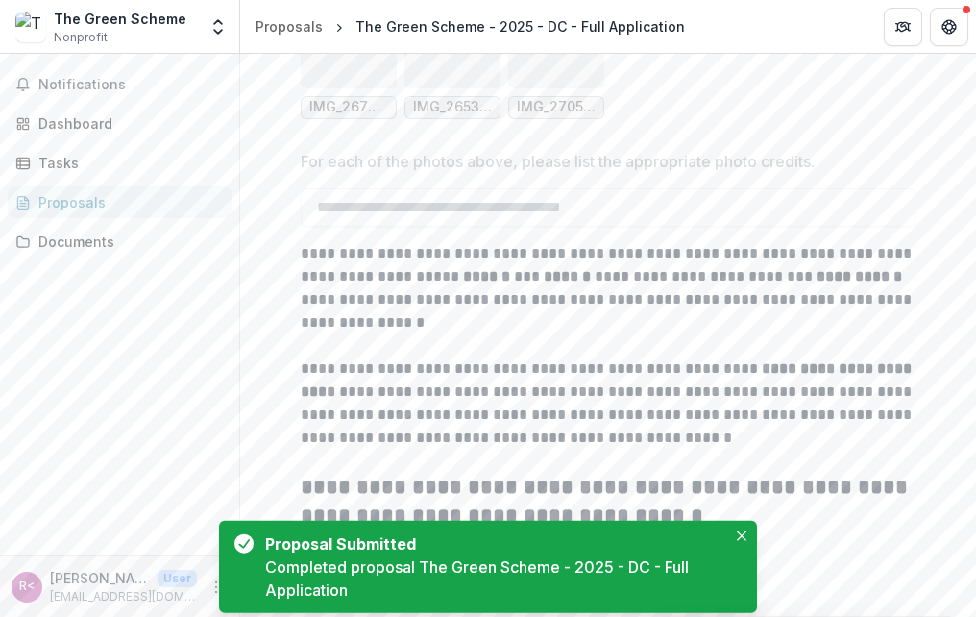
scroll to position [279, 0]
